Goal: Task Accomplishment & Management: Manage account settings

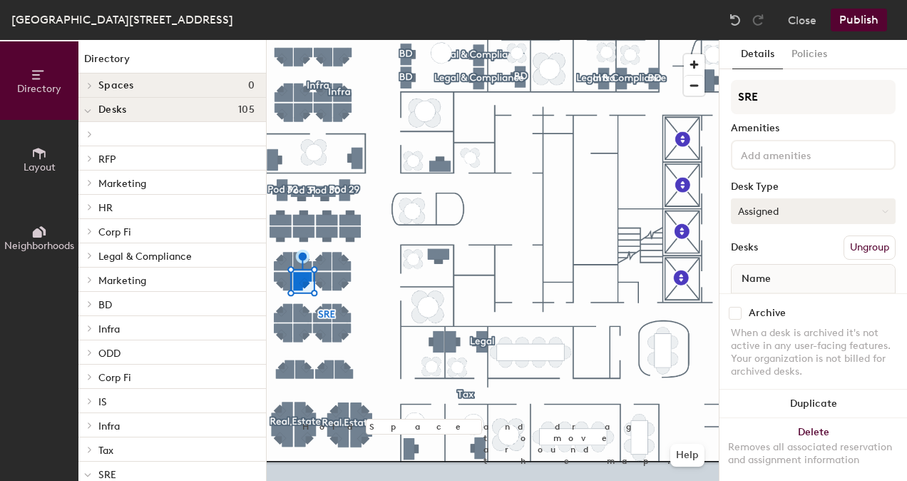
click at [757, 215] on button "Assigned" at bounding box center [813, 211] width 165 height 26
click at [757, 253] on div "Assigned" at bounding box center [803, 255] width 143 height 21
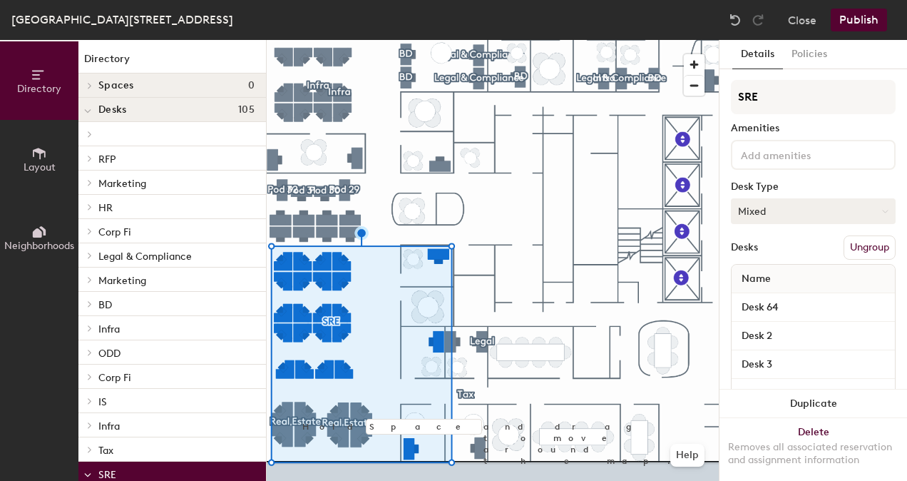
click at [765, 214] on button "Mixed" at bounding box center [813, 211] width 165 height 26
click at [756, 294] on div "Hoteled" at bounding box center [803, 297] width 143 height 21
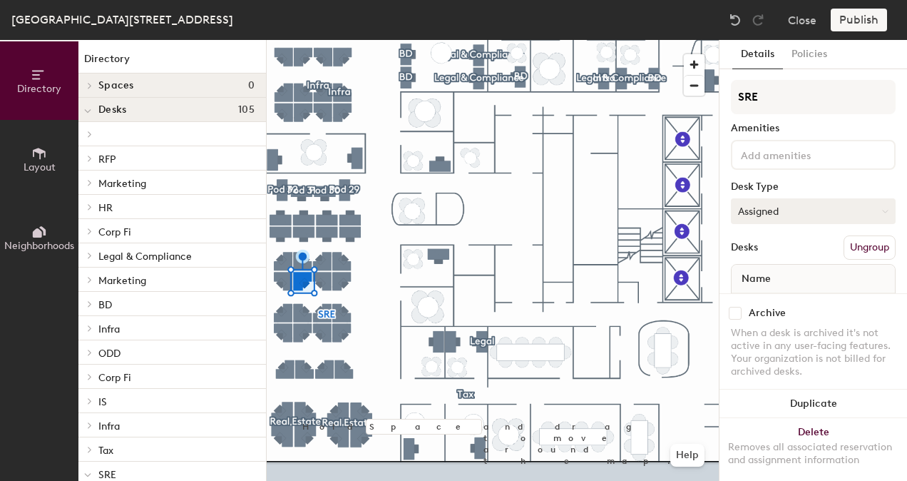
click at [742, 208] on button "Assigned" at bounding box center [813, 211] width 165 height 26
click at [747, 295] on div "Hoteled" at bounding box center [803, 297] width 143 height 21
click at [756, 212] on button "Assigned" at bounding box center [813, 211] width 165 height 26
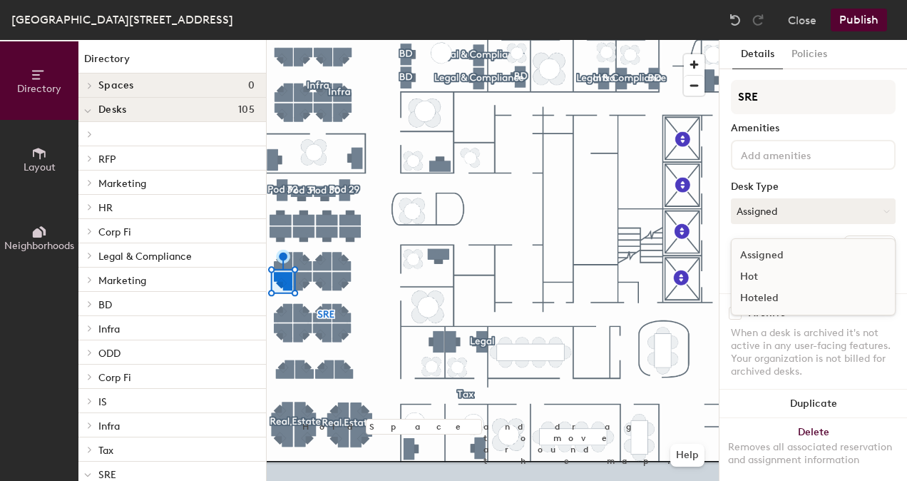
click at [745, 291] on div "Hoteled" at bounding box center [803, 297] width 143 height 21
click at [860, 29] on button "Publish" at bounding box center [859, 20] width 56 height 23
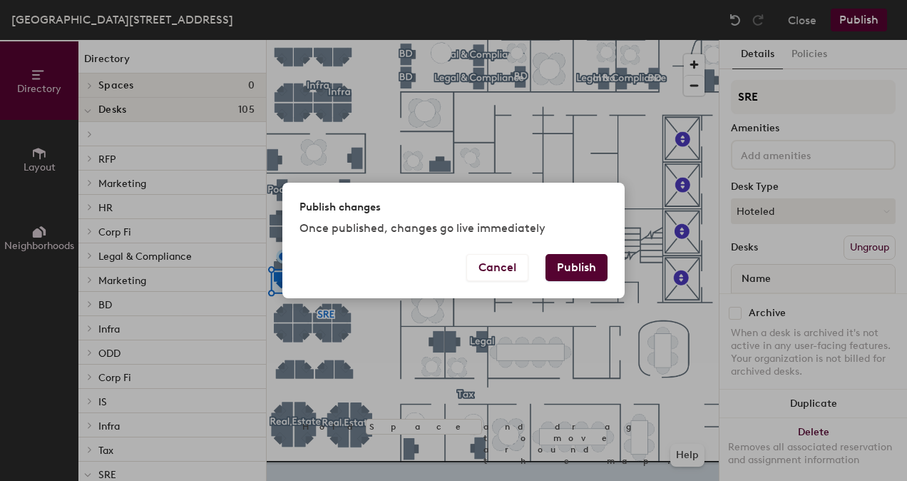
click at [573, 264] on button "Publish" at bounding box center [577, 267] width 62 height 27
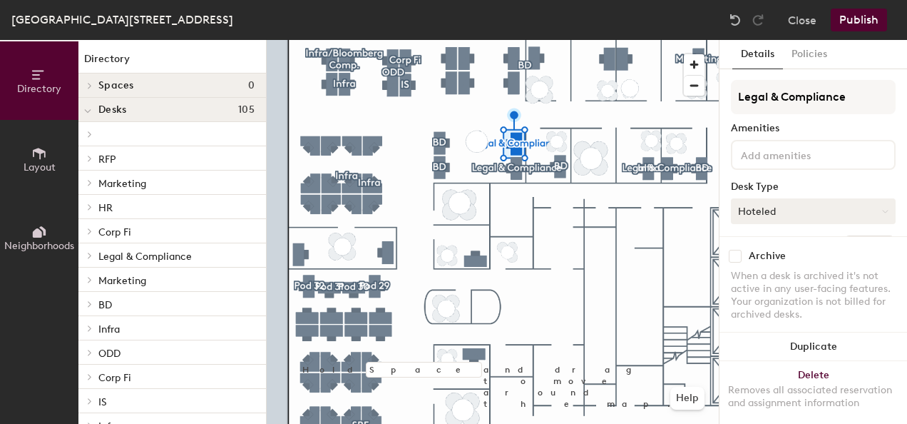
click at [772, 213] on button "Hoteled" at bounding box center [813, 211] width 165 height 26
click at [750, 257] on div "Assigned" at bounding box center [803, 255] width 143 height 21
click at [857, 16] on button "Publish" at bounding box center [859, 20] width 56 height 23
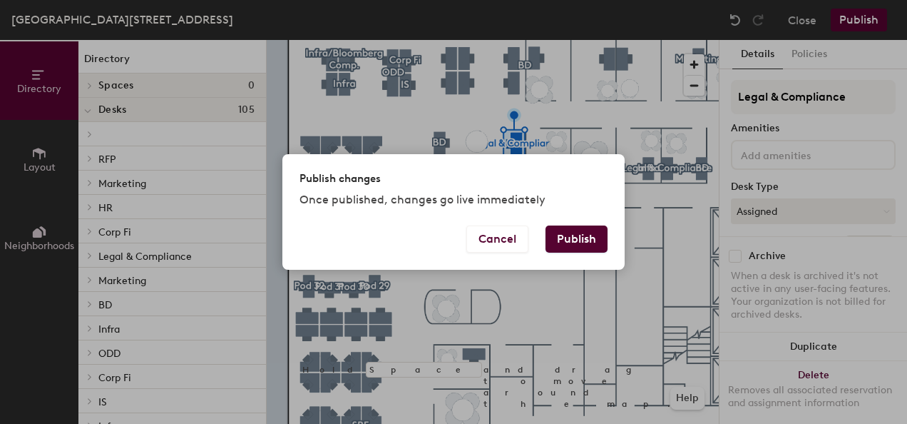
click at [589, 237] on button "Publish" at bounding box center [577, 238] width 62 height 27
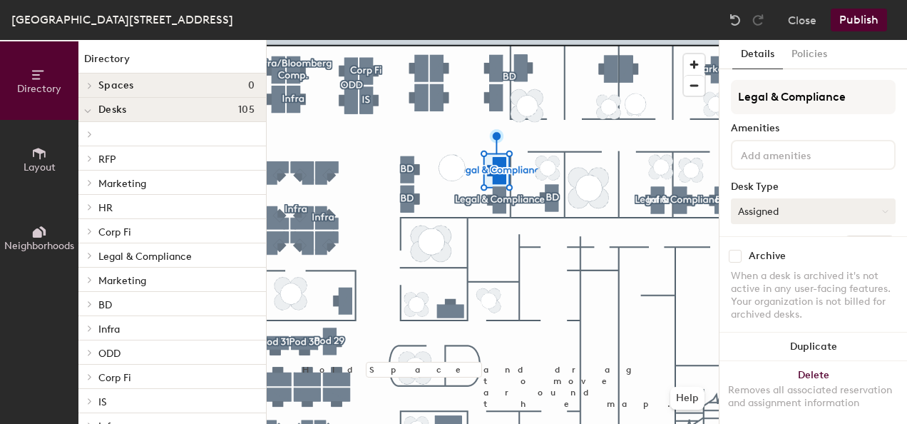
click at [816, 214] on button "Assigned" at bounding box center [813, 211] width 165 height 26
click at [756, 242] on div "Assigned Hot Hoteled" at bounding box center [813, 276] width 165 height 77
click at [751, 220] on button "Assigned" at bounding box center [813, 211] width 165 height 26
click at [745, 268] on div "Hot" at bounding box center [803, 276] width 143 height 21
click at [765, 187] on div "Desk Type" at bounding box center [813, 186] width 165 height 11
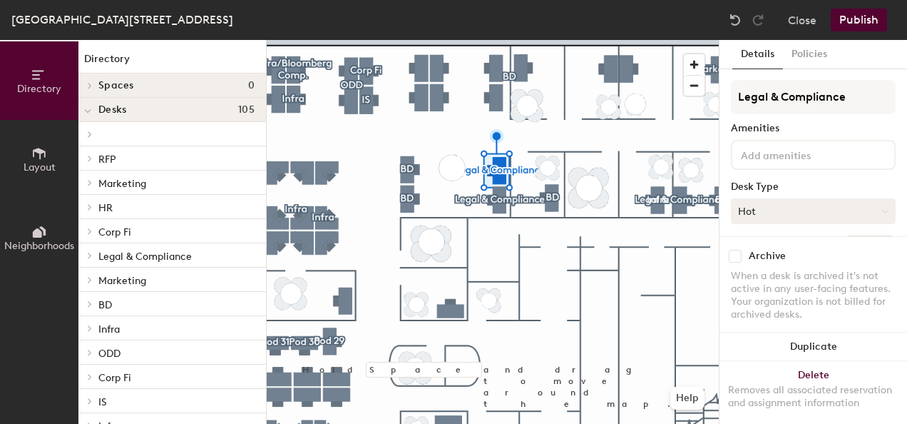
click at [759, 205] on button "Hot" at bounding box center [813, 211] width 165 height 26
click at [754, 261] on div "Assigned" at bounding box center [803, 255] width 143 height 21
click at [856, 14] on button "Publish" at bounding box center [859, 20] width 56 height 23
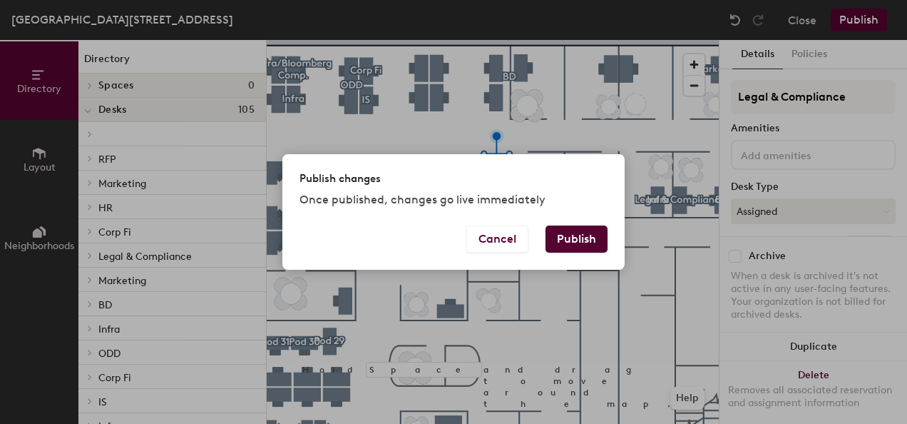
click at [589, 247] on button "Publish" at bounding box center [577, 238] width 62 height 27
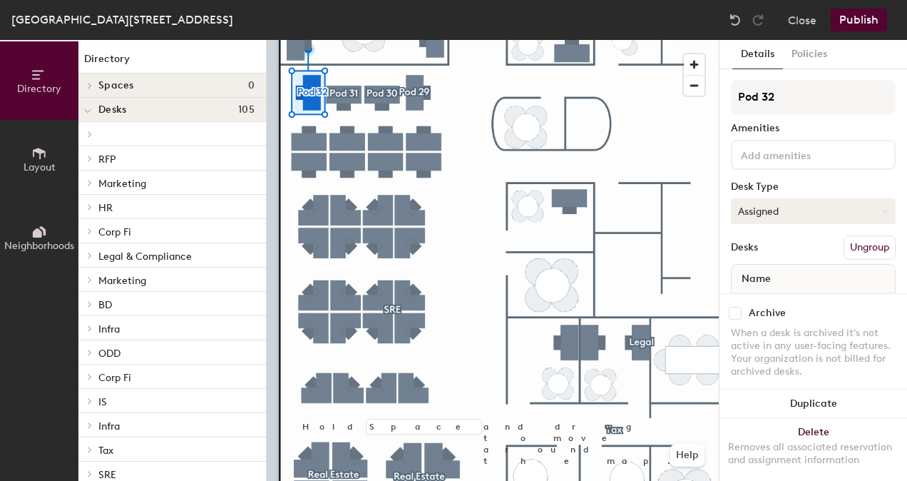
click at [749, 210] on button "Assigned" at bounding box center [813, 211] width 165 height 26
click at [755, 250] on div "Assigned" at bounding box center [803, 255] width 143 height 21
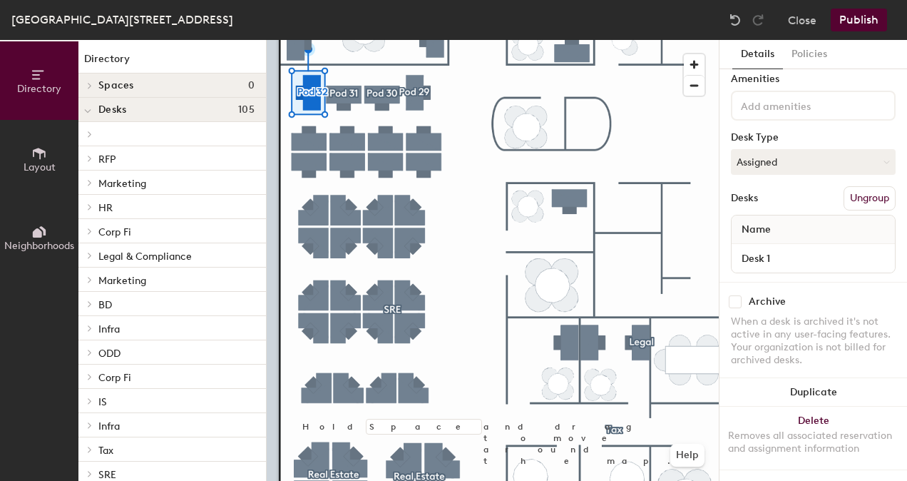
click at [853, 20] on button "Publish" at bounding box center [859, 20] width 56 height 23
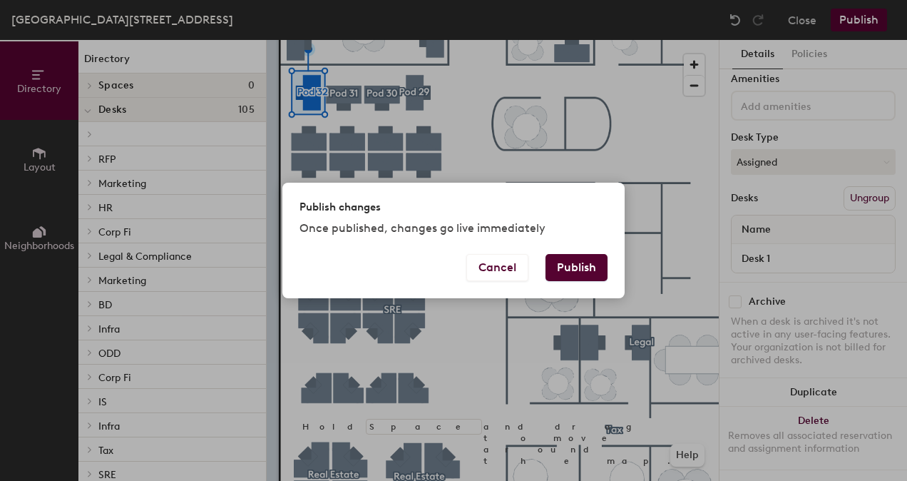
click at [575, 258] on button "Publish" at bounding box center [577, 267] width 62 height 27
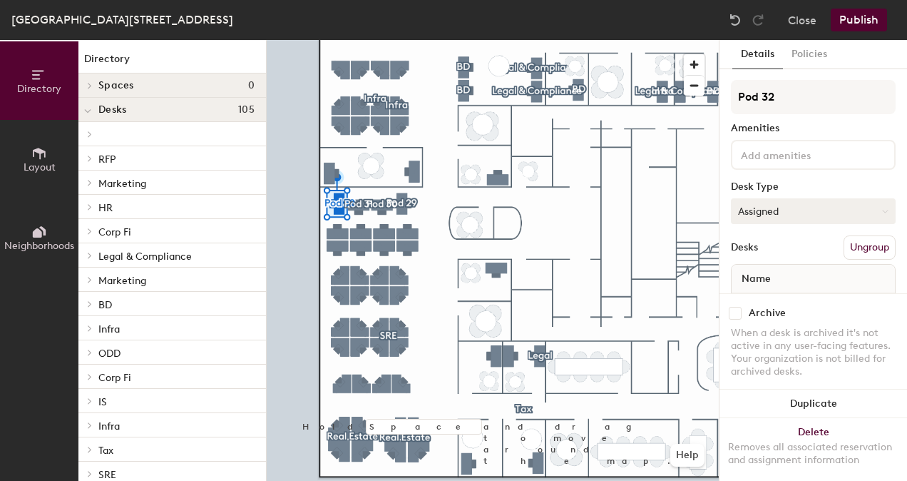
click at [811, 215] on button "Assigned" at bounding box center [813, 211] width 165 height 26
click at [755, 269] on div "Hot" at bounding box center [803, 276] width 143 height 21
click at [846, 31] on div "NY 277 Park, 45th Floor Close Publish" at bounding box center [453, 20] width 907 height 40
click at [847, 26] on button "Publish" at bounding box center [859, 20] width 56 height 23
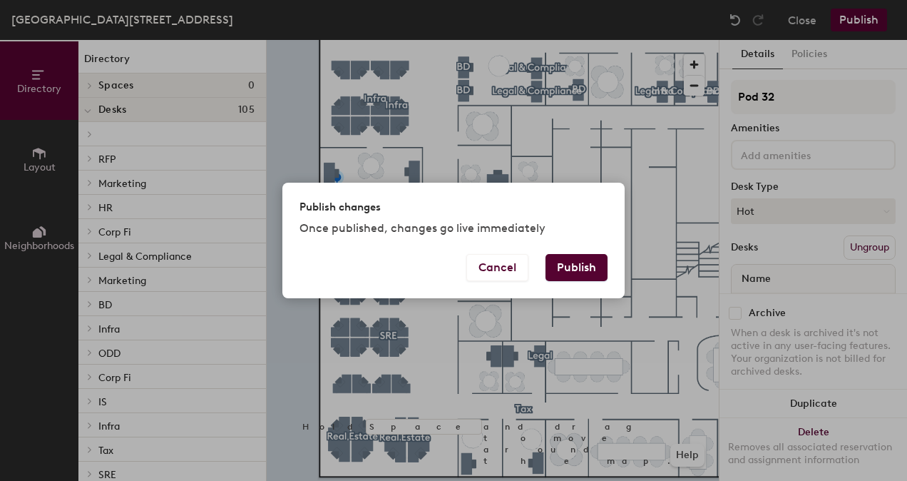
click at [584, 257] on button "Publish" at bounding box center [577, 267] width 62 height 27
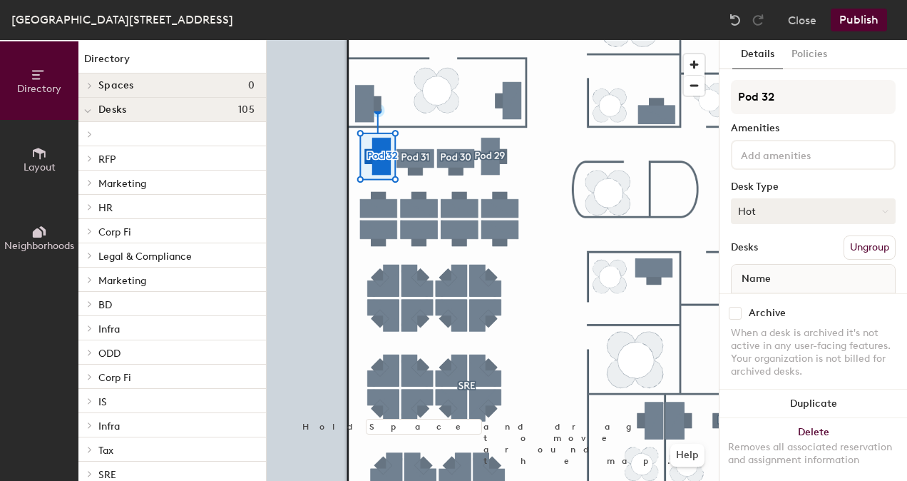
click at [740, 213] on button "Hot" at bounding box center [813, 211] width 165 height 26
click at [777, 300] on div "Hoteled" at bounding box center [803, 297] width 143 height 21
click at [869, 19] on button "Publish" at bounding box center [859, 20] width 56 height 23
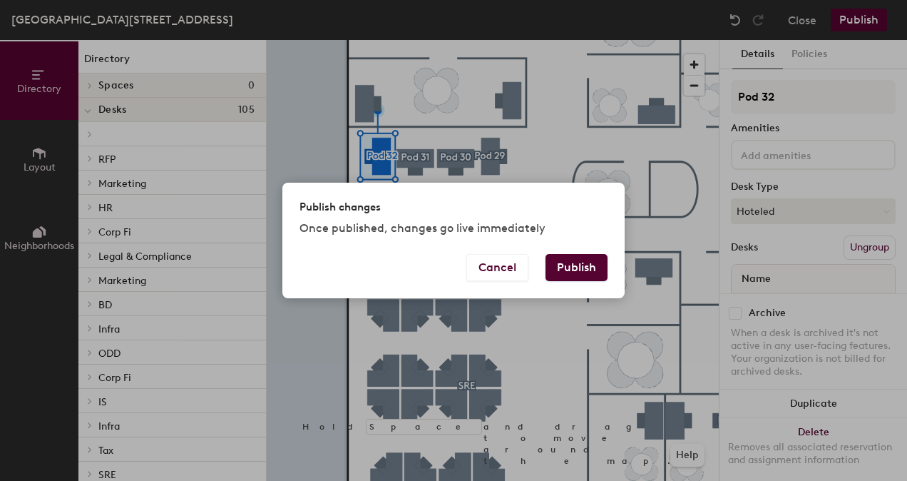
click at [564, 265] on button "Publish" at bounding box center [577, 267] width 62 height 27
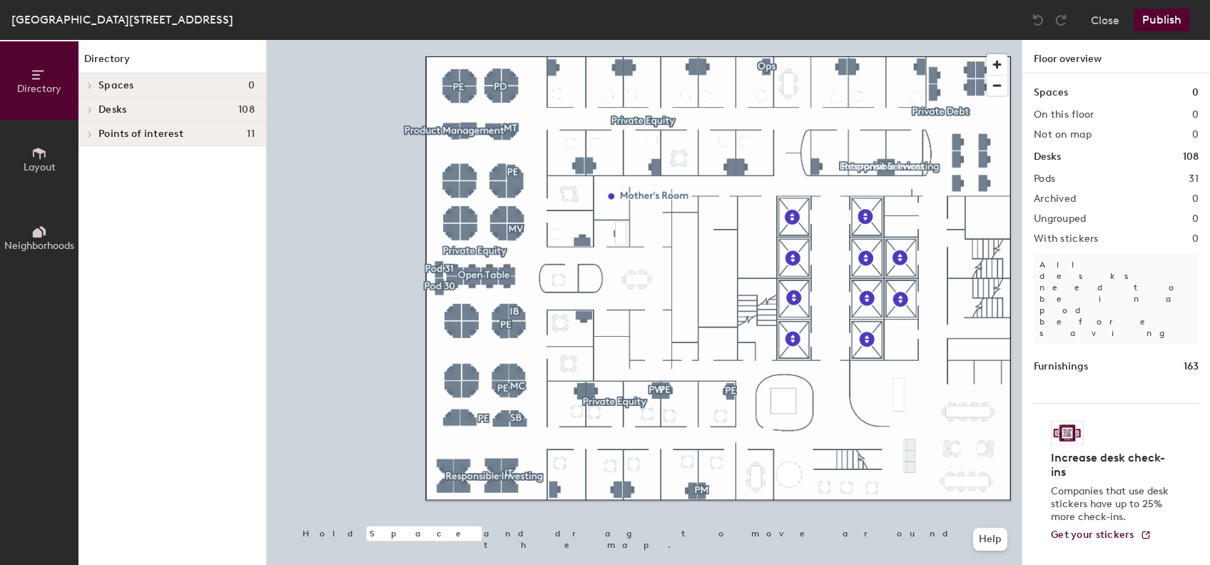
click at [436, 40] on div at bounding box center [644, 40] width 755 height 0
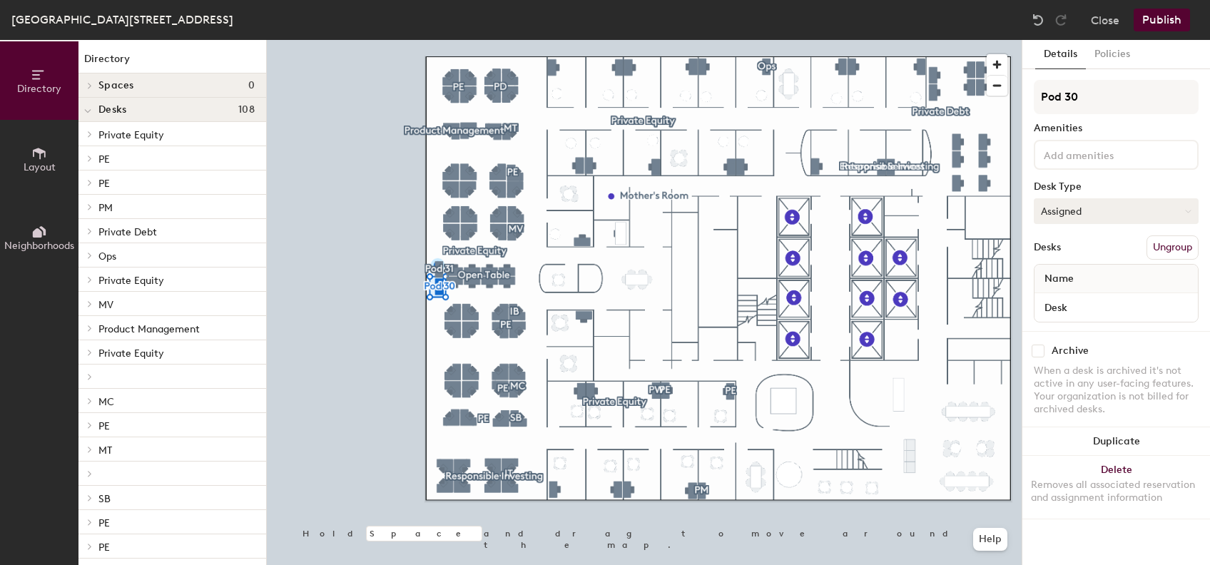
click at [1077, 214] on button "Assigned" at bounding box center [1115, 211] width 165 height 26
click at [1060, 242] on div "Assigned Hot Hoteled" at bounding box center [1115, 276] width 165 height 77
click at [1158, 29] on button "Publish" at bounding box center [1161, 20] width 56 height 23
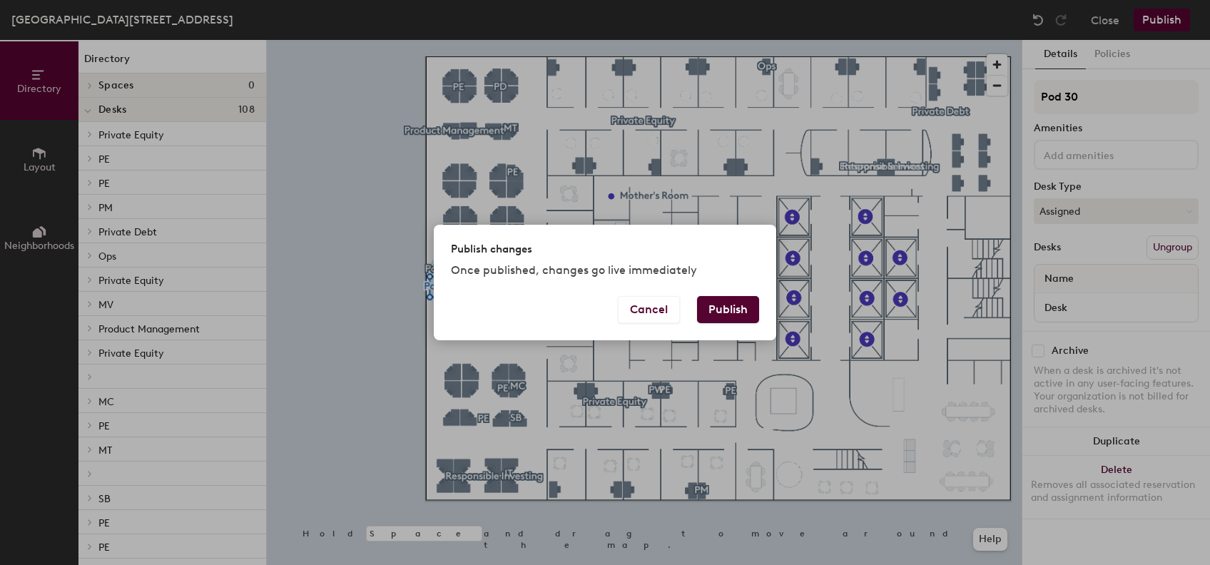
click at [726, 301] on button "Publish" at bounding box center [728, 309] width 62 height 27
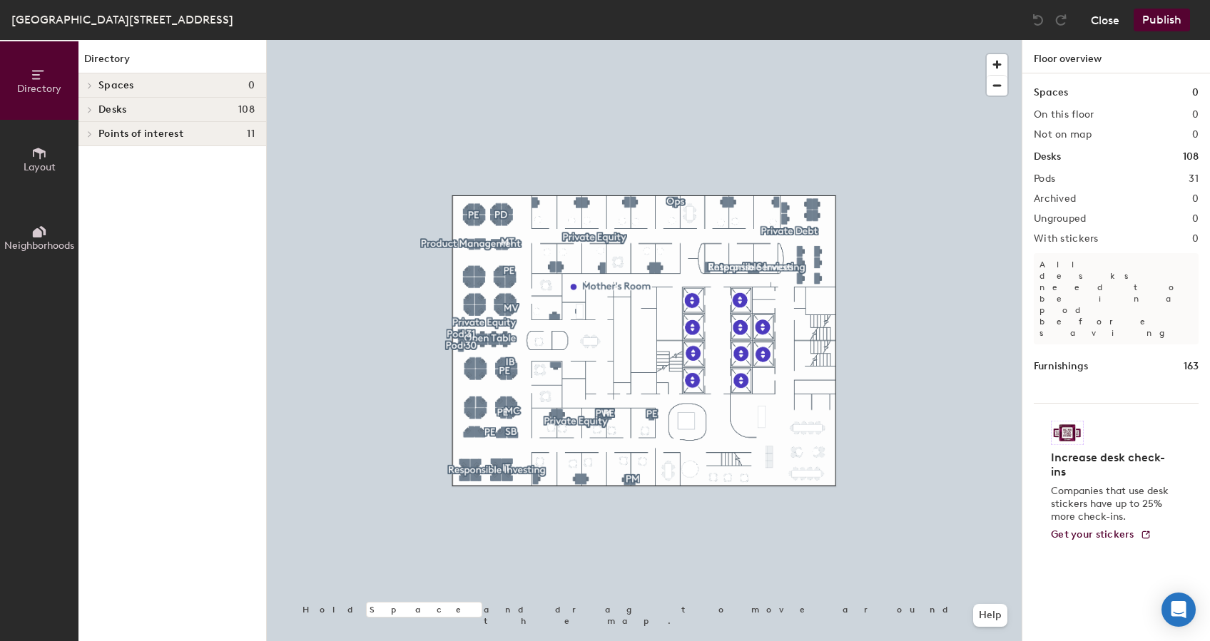
click at [1098, 26] on button "Close" at bounding box center [1104, 20] width 29 height 23
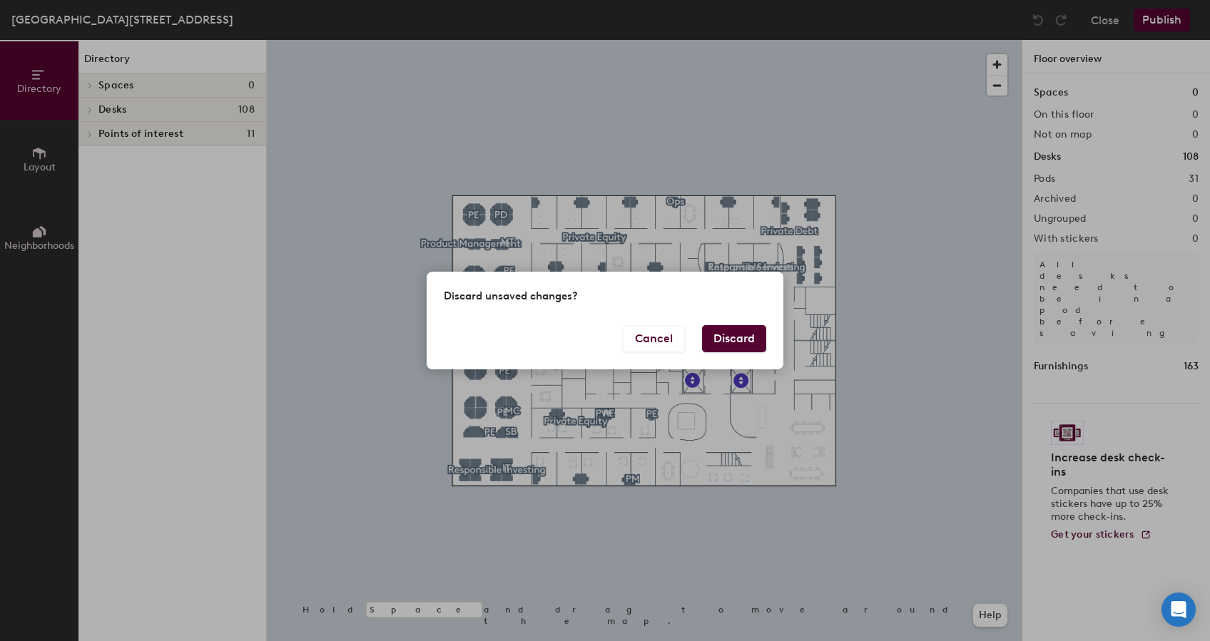
click at [730, 327] on button "Discard" at bounding box center [734, 338] width 64 height 27
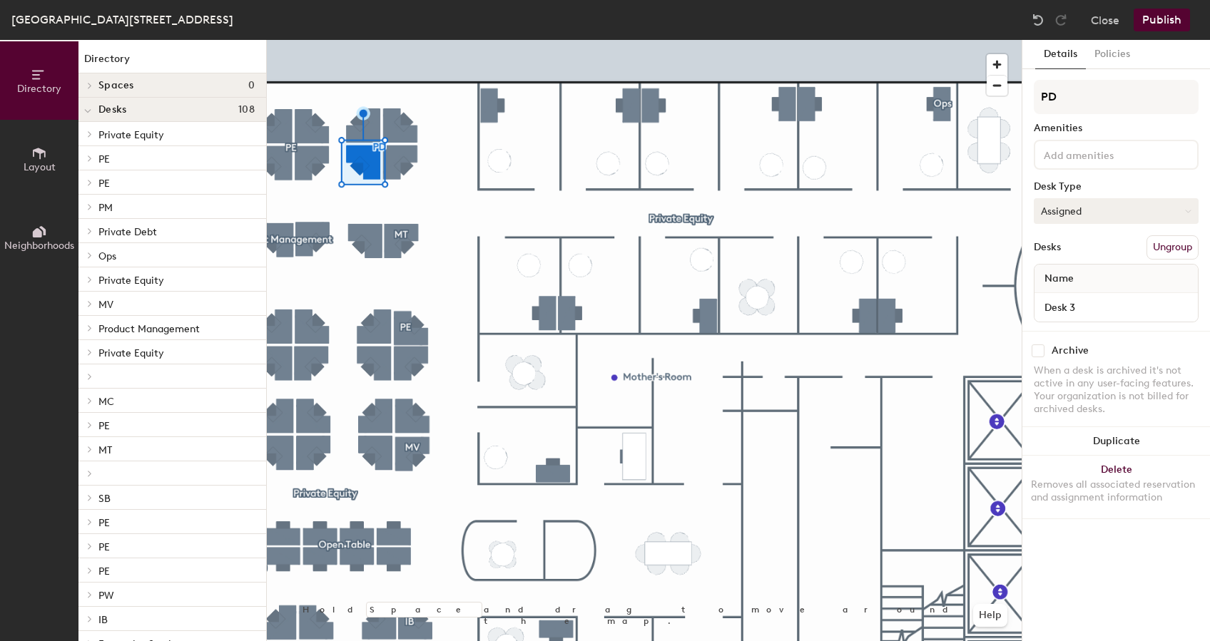
click at [1085, 214] on button "Assigned" at bounding box center [1115, 211] width 165 height 26
click at [1063, 291] on div "Hoteled" at bounding box center [1105, 297] width 143 height 21
click at [1052, 211] on button "Hoteled" at bounding box center [1115, 211] width 165 height 26
click at [1067, 292] on div "Hoteled" at bounding box center [1105, 297] width 143 height 21
click at [1167, 29] on button "Publish" at bounding box center [1161, 20] width 56 height 23
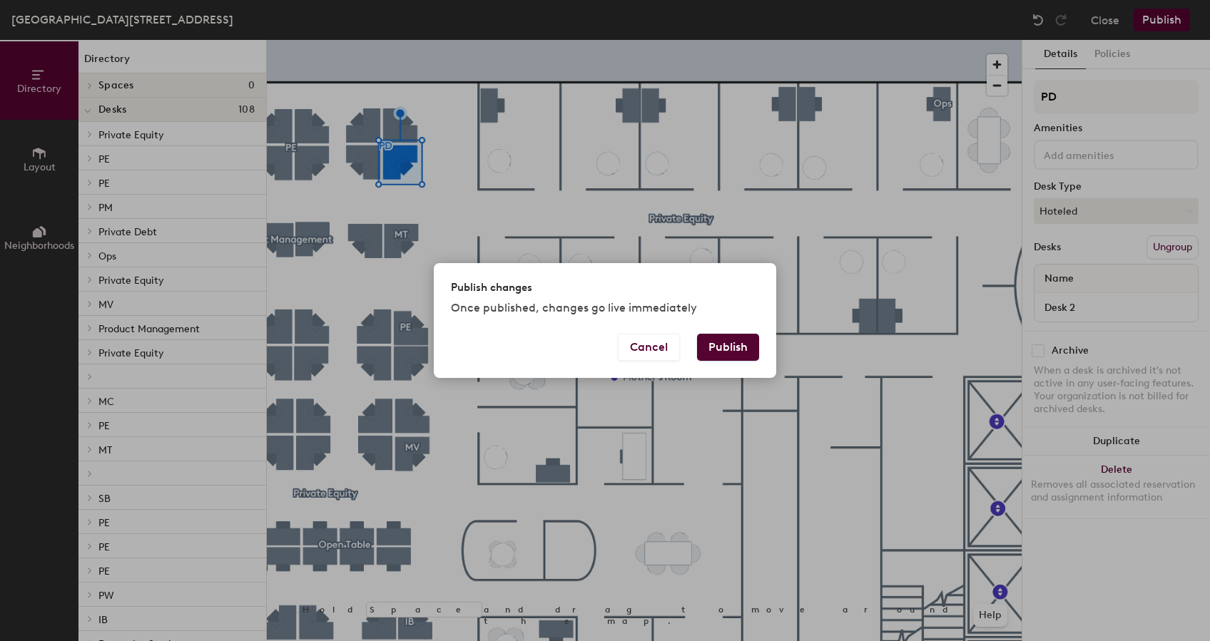
click at [727, 339] on button "Publish" at bounding box center [728, 347] width 62 height 27
